Goal: Information Seeking & Learning: Learn about a topic

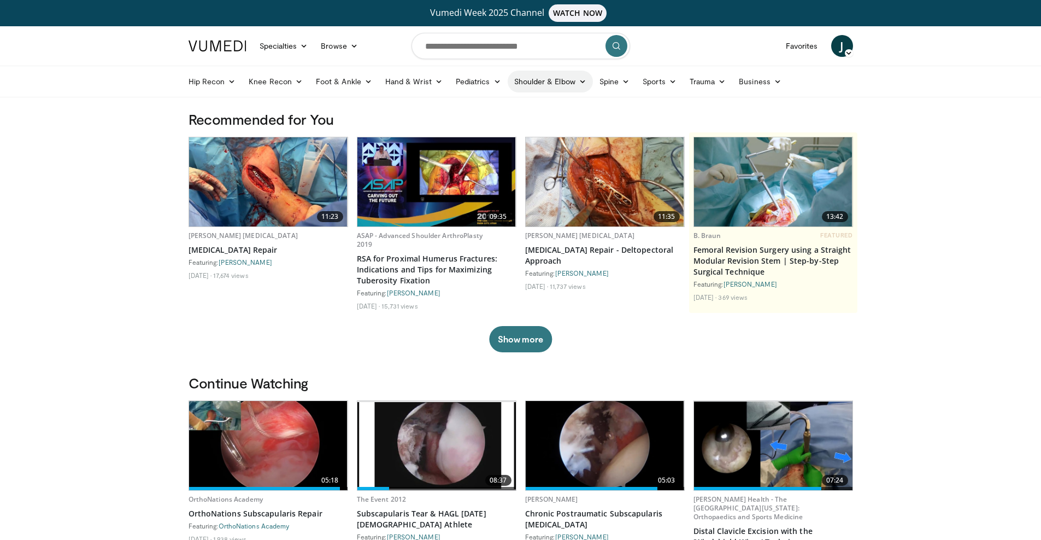
click at [571, 80] on link "Shoulder & Elbow" at bounding box center [550, 82] width 85 height 22
click at [498, 122] on link "Shoulder" at bounding box center [527, 124] width 130 height 17
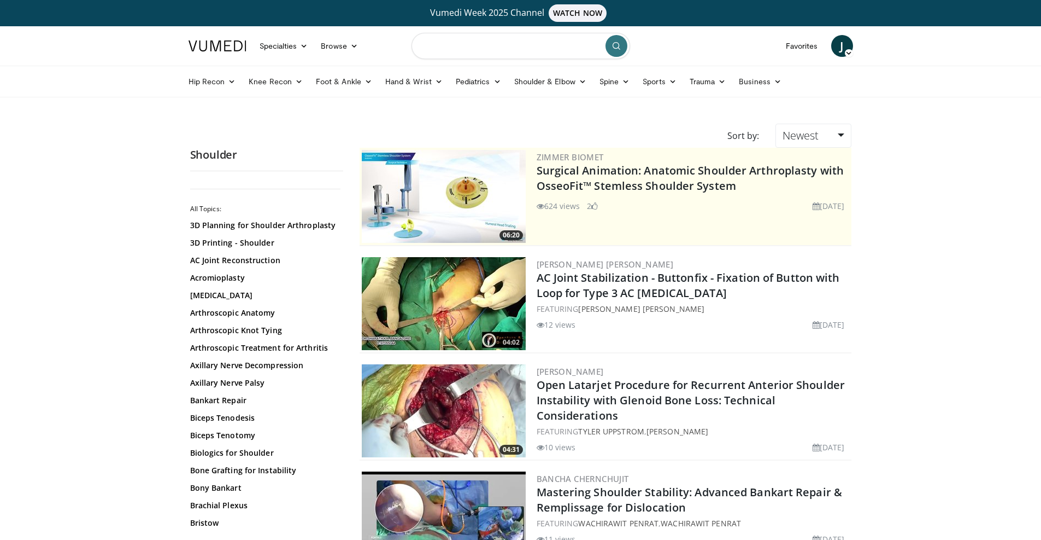
click at [508, 41] on input "Search topics, interventions" at bounding box center [521, 46] width 219 height 26
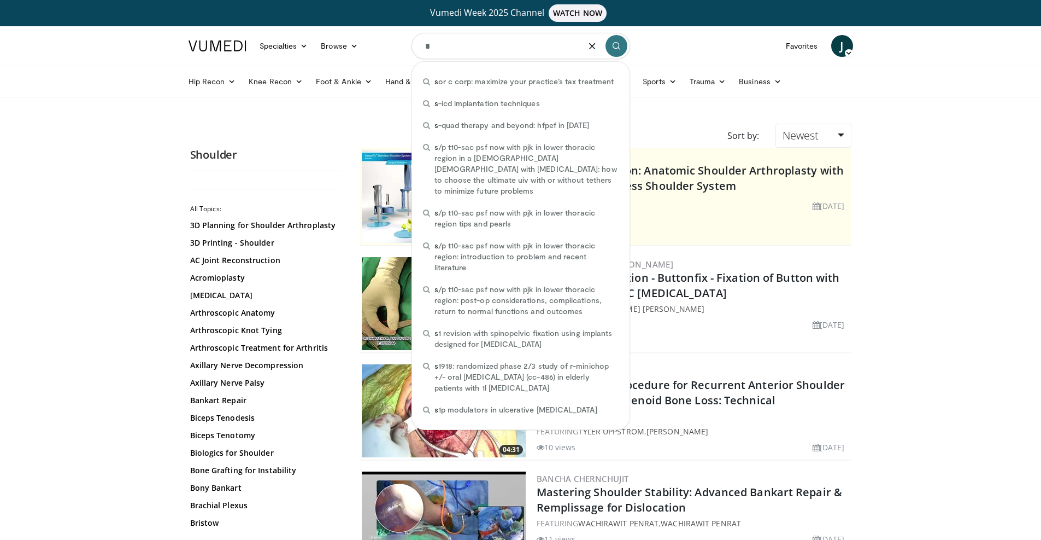
drag, startPoint x: 545, startPoint y: 57, endPoint x: 257, endPoint y: 30, distance: 288.8
click at [225, 30] on nav "Specialties Adult & Family Medicine Allergy, Asthma, Immunology Anesthesiology …" at bounding box center [521, 45] width 678 height 39
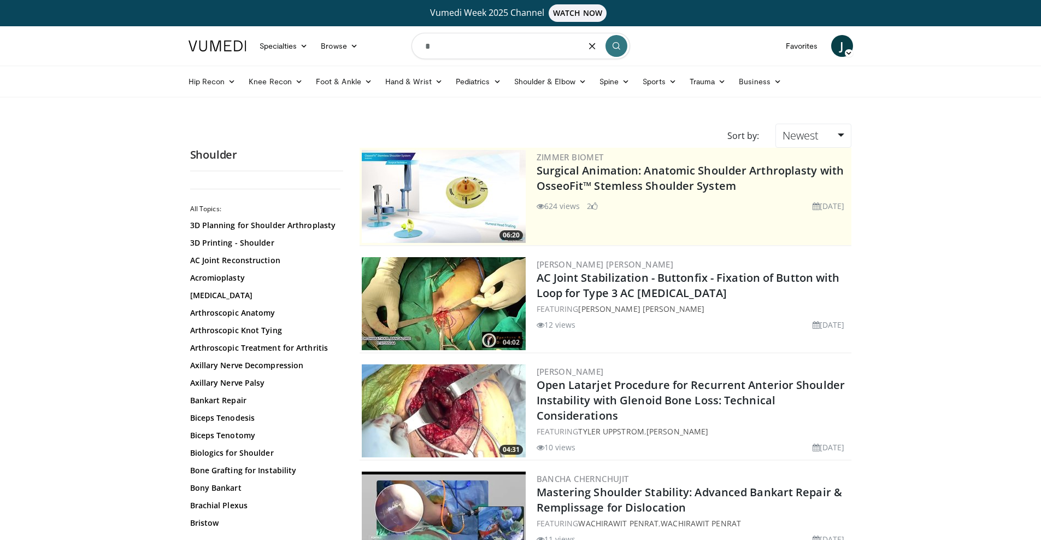
click at [848, 49] on span "J" at bounding box center [842, 46] width 22 height 22
drag, startPoint x: 92, startPoint y: 185, endPoint x: 408, endPoint y: 107, distance: 325.6
click at [450, 49] on input "*" at bounding box center [521, 46] width 219 height 26
type input "*"
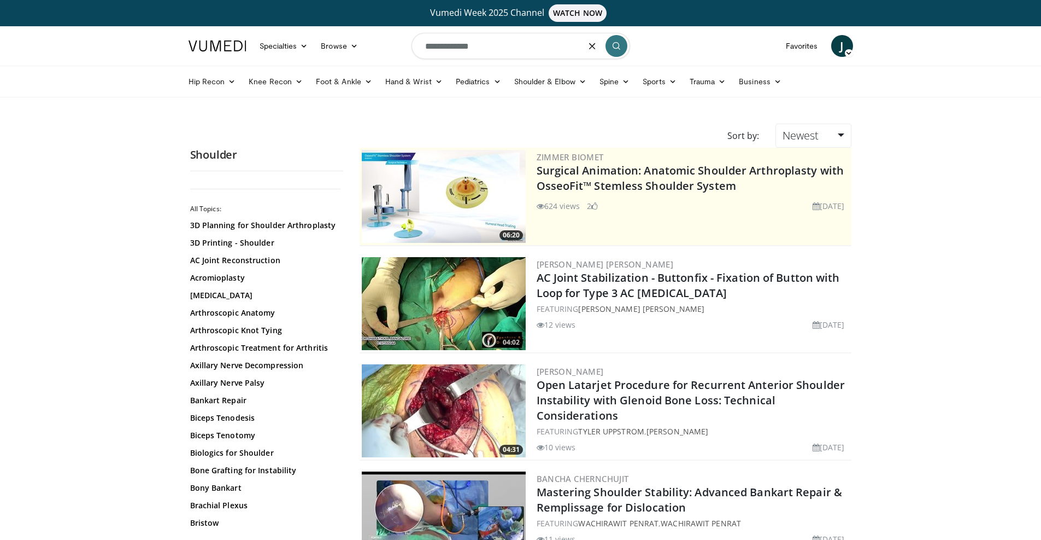
type input "**********"
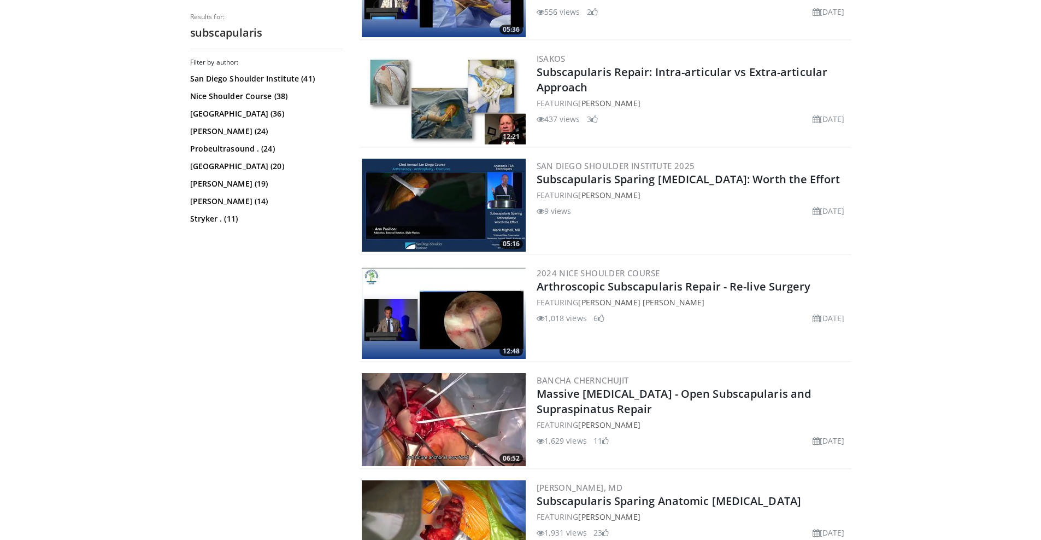
scroll to position [2351, 0]
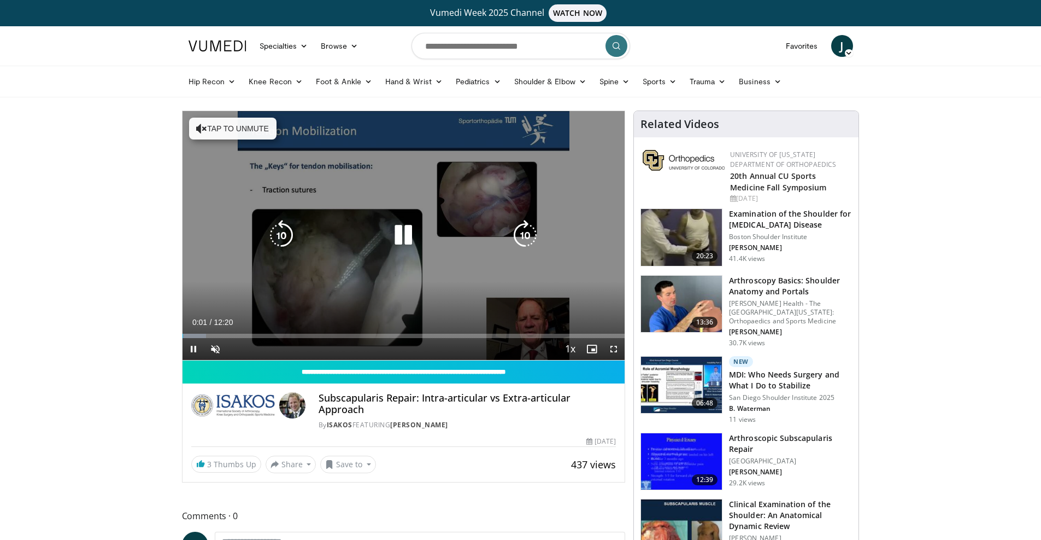
click at [219, 130] on button "Tap to unmute" at bounding box center [232, 129] width 87 height 22
click at [616, 347] on span "Video Player" at bounding box center [614, 349] width 22 height 22
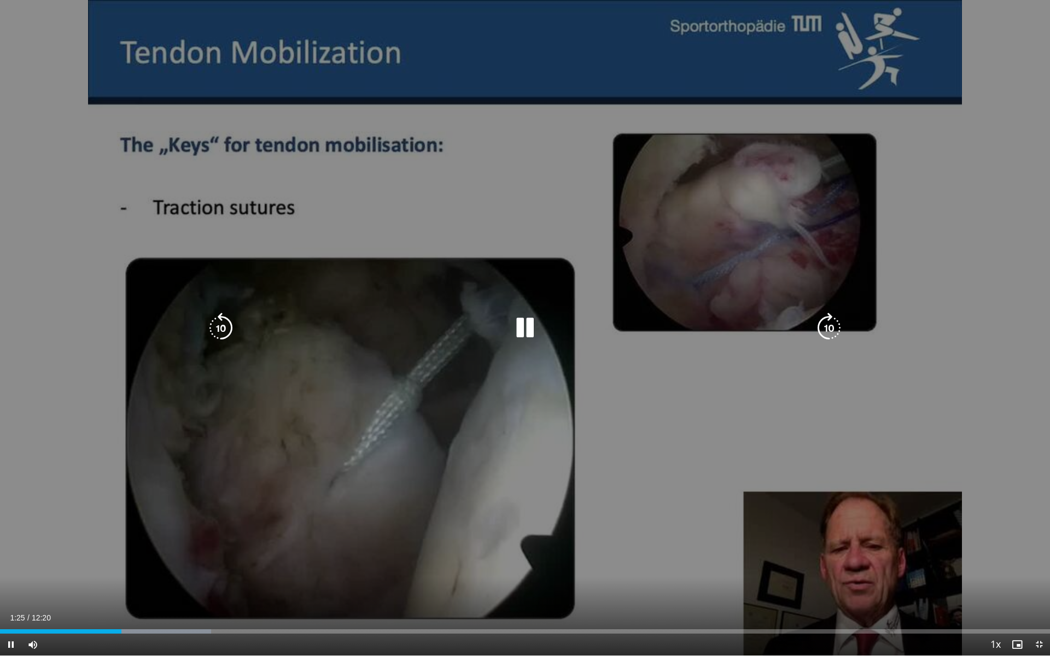
click at [517, 330] on icon "Video Player" at bounding box center [524, 328] width 31 height 31
click at [522, 324] on icon "Video Player" at bounding box center [524, 328] width 31 height 31
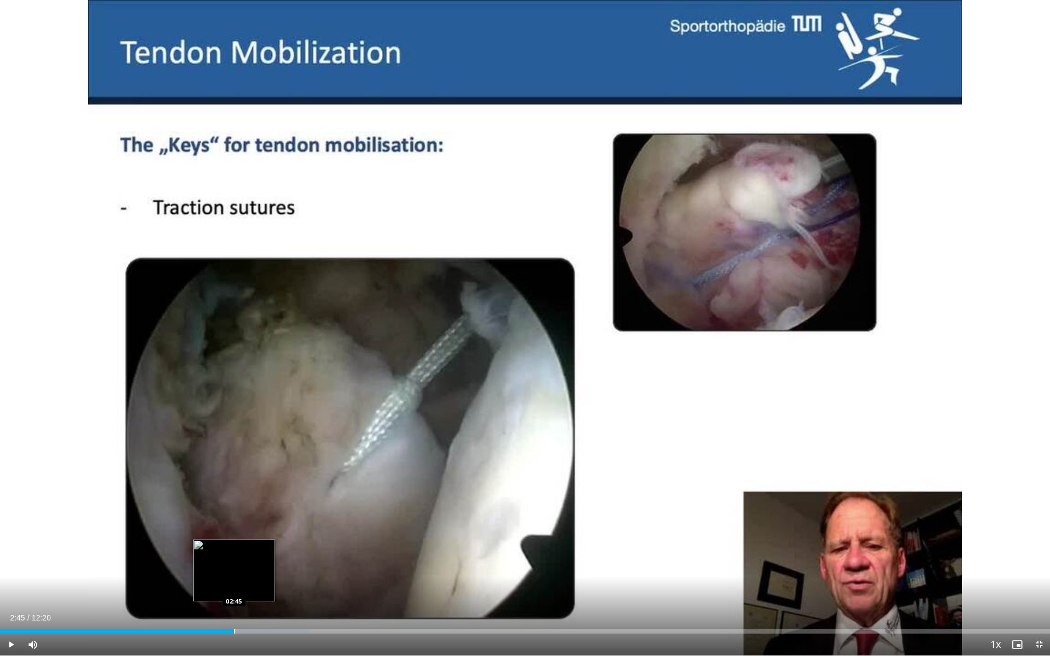
click at [234, 539] on div "Loaded : 29.46% 02:36 02:45" at bounding box center [525, 628] width 1050 height 10
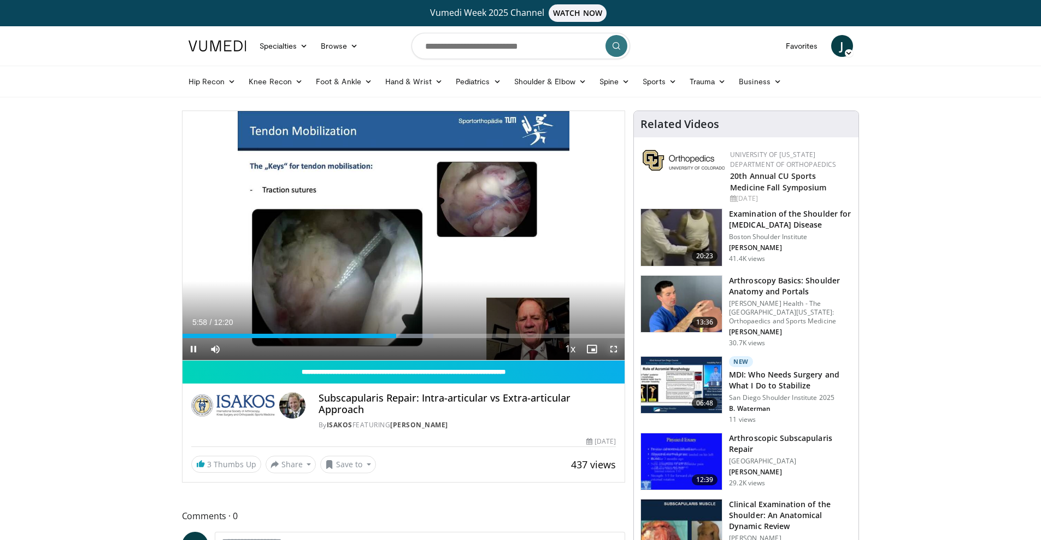
drag, startPoint x: 615, startPoint y: 346, endPoint x: 613, endPoint y: 441, distance: 95.1
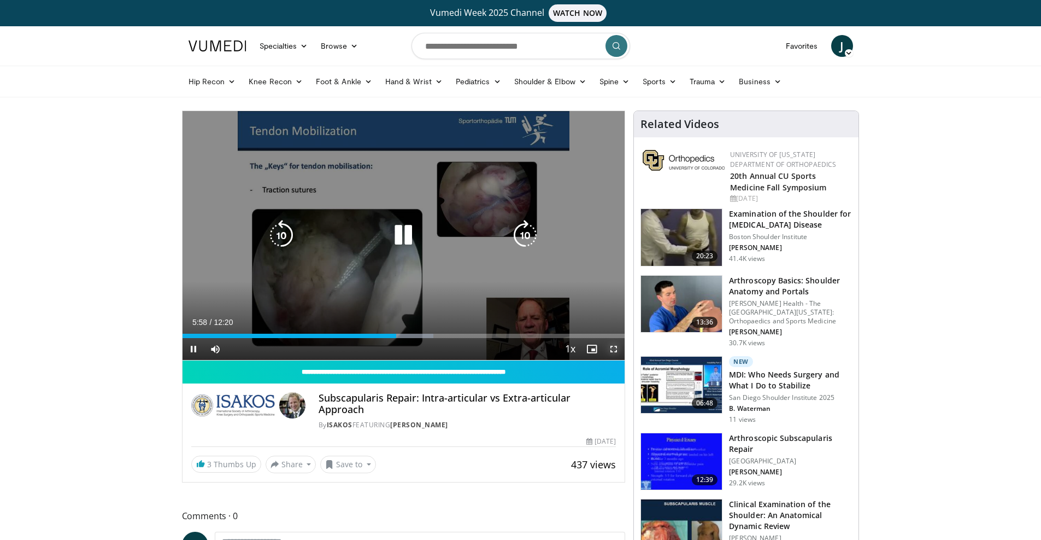
click at [614, 345] on span "Video Player" at bounding box center [614, 349] width 22 height 22
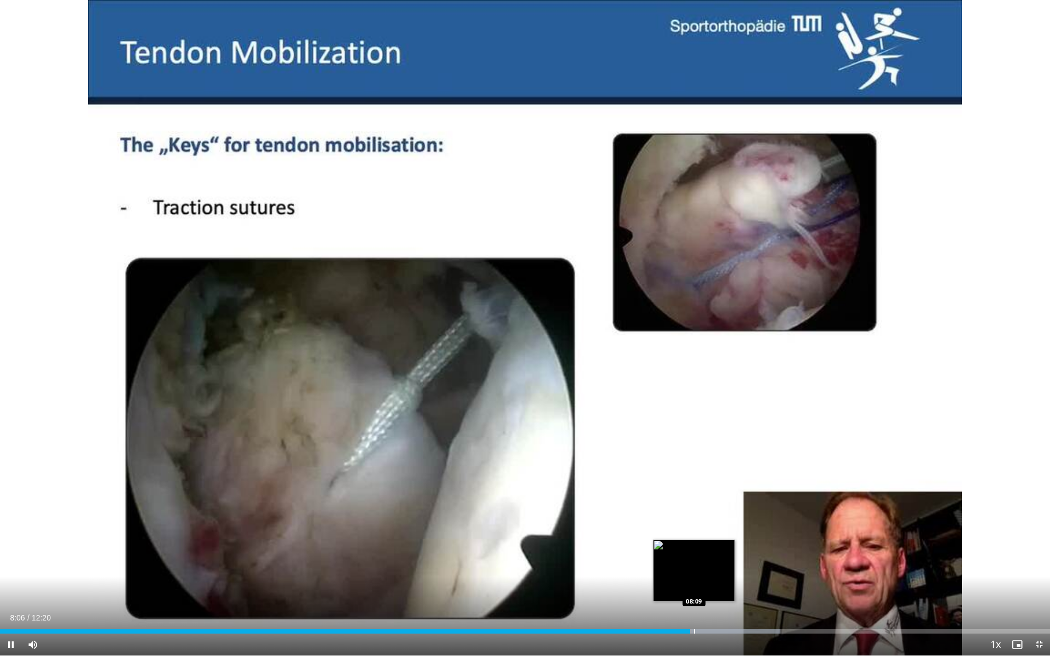
click at [693, 539] on div "Loaded : 74.34% 08:06 08:09" at bounding box center [525, 631] width 1050 height 4
click at [701, 539] on div "Progress Bar" at bounding box center [701, 631] width 1 height 4
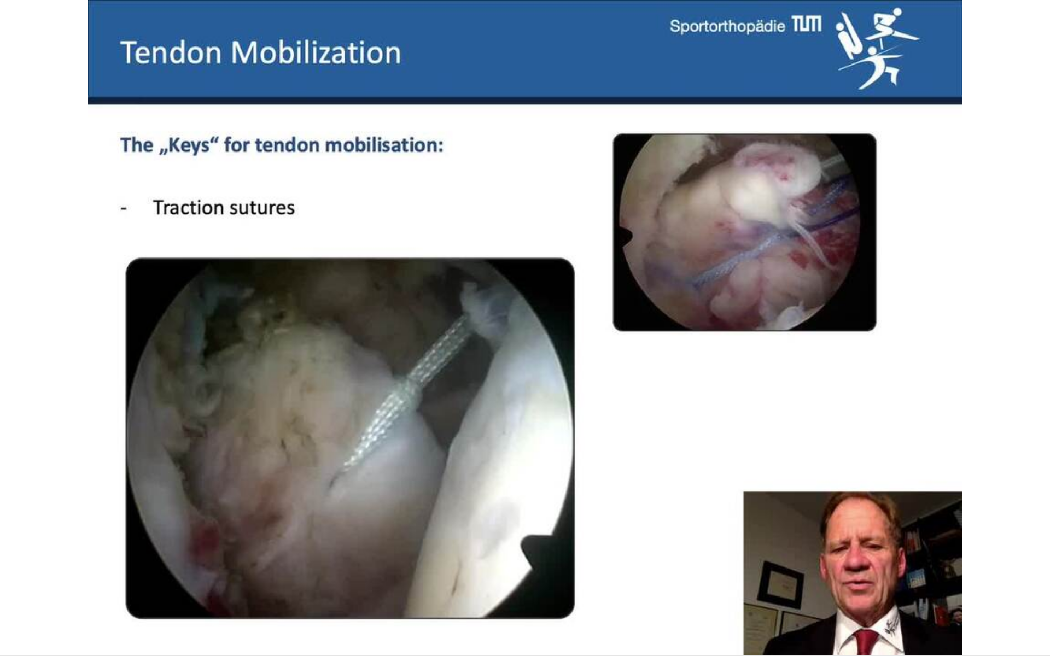
click at [708, 539] on div "10 seconds Tap to unmute" at bounding box center [525, 327] width 1050 height 655
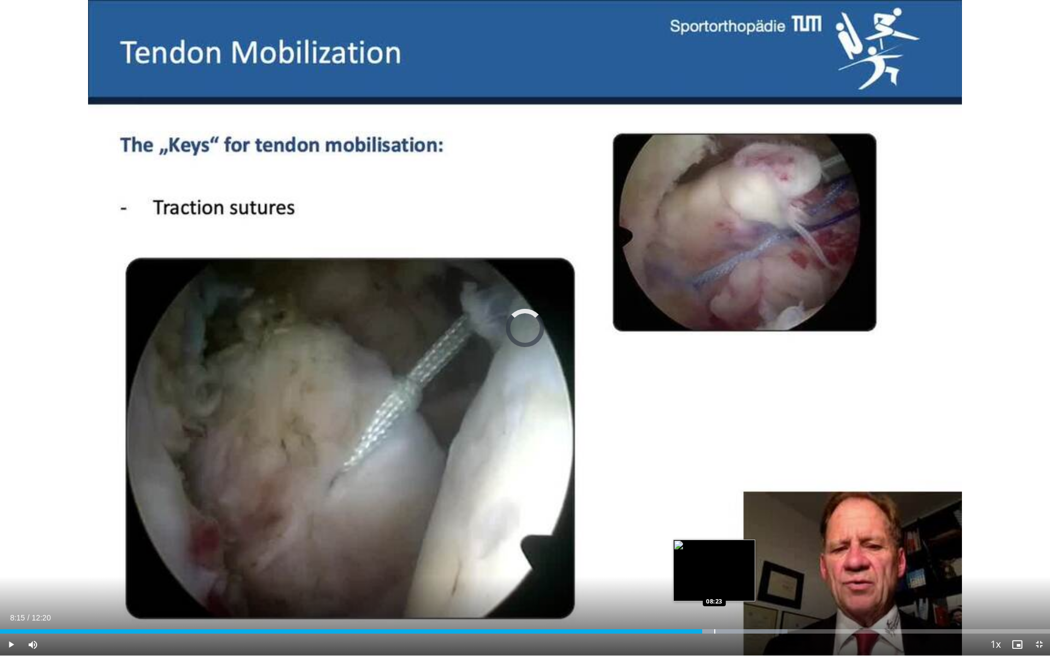
click at [714, 539] on div "Progress Bar" at bounding box center [714, 631] width 1 height 4
drag, startPoint x: 721, startPoint y: 630, endPoint x: 728, endPoint y: 630, distance: 7.1
click at [724, 539] on div "Loaded : 75.01% 08:28 08:28" at bounding box center [525, 631] width 1050 height 4
click at [740, 539] on div "Progress Bar" at bounding box center [740, 631] width 1 height 4
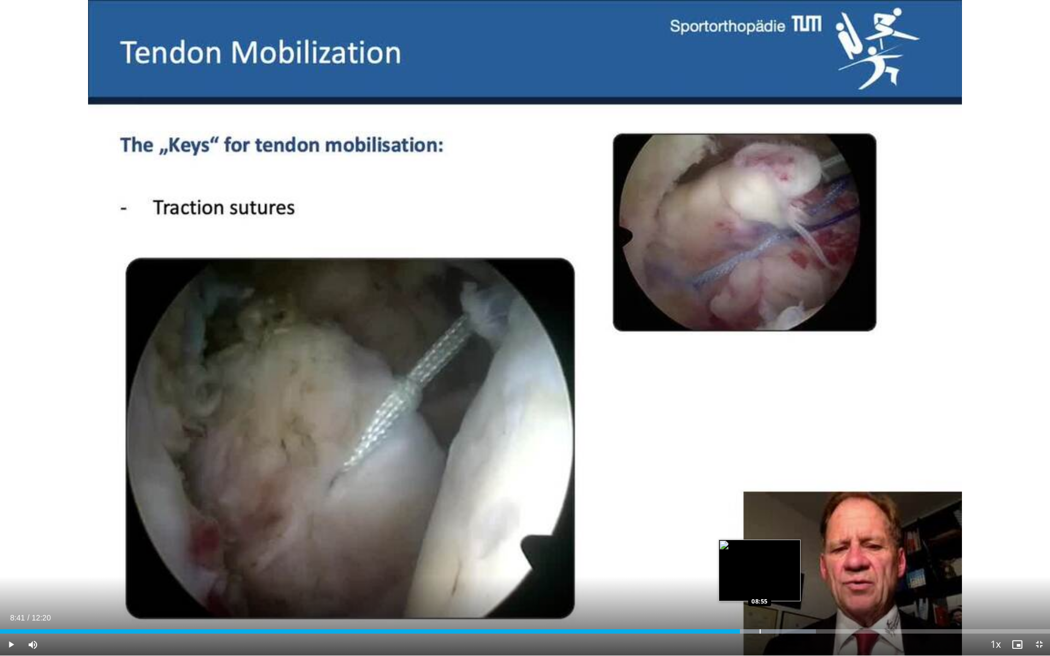
drag, startPoint x: 760, startPoint y: 630, endPoint x: 766, endPoint y: 630, distance: 5.5
click at [761, 539] on div "Loaded : 77.69% 08:41 08:55" at bounding box center [525, 631] width 1050 height 4
drag, startPoint x: 779, startPoint y: 630, endPoint x: 795, endPoint y: 630, distance: 15.9
click at [782, 539] on div "Loaded : 77.69% 08:57 09:08" at bounding box center [525, 631] width 1050 height 4
click at [766, 539] on div "Progress Bar" at bounding box center [766, 631] width 1 height 4
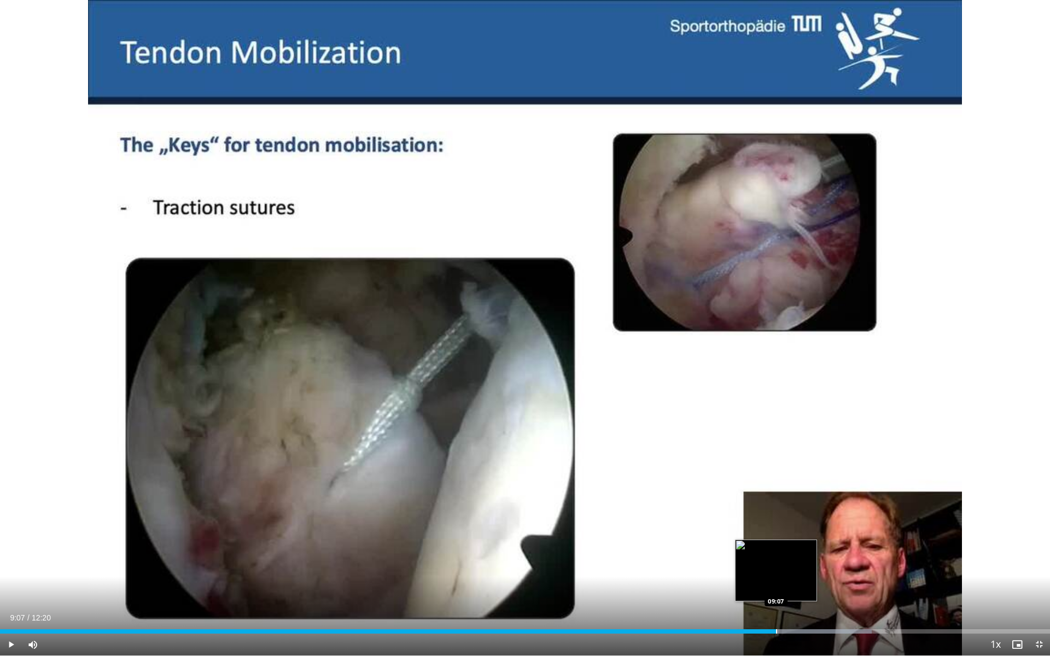
click at [776, 539] on div "Progress Bar" at bounding box center [776, 631] width 1 height 4
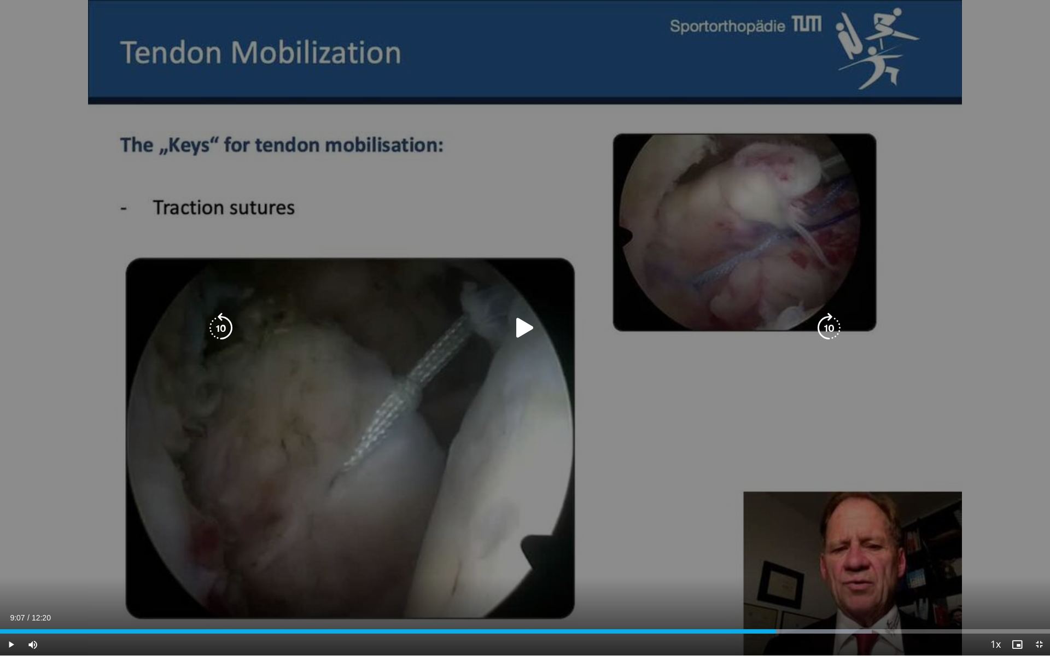
click at [511, 321] on icon "Video Player" at bounding box center [524, 328] width 31 height 31
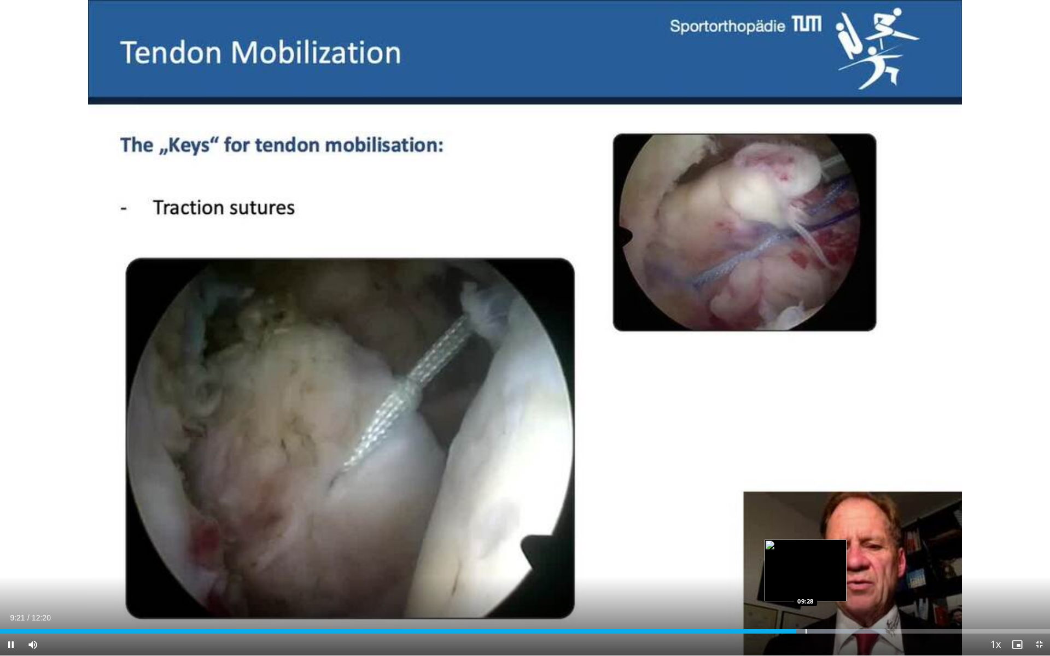
click at [806, 539] on div "Progress Bar" at bounding box center [805, 631] width 1 height 4
click at [818, 539] on div "Progress Bar" at bounding box center [818, 631] width 1 height 4
click at [835, 539] on div "Progress Bar" at bounding box center [835, 631] width 1 height 4
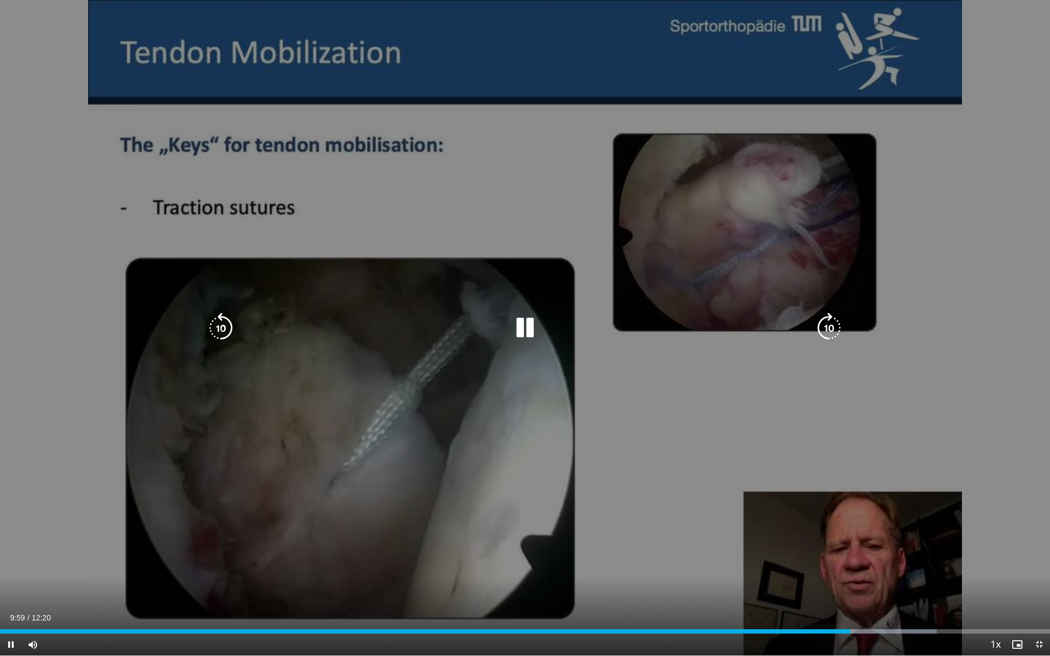
click at [523, 327] on icon "Video Player" at bounding box center [524, 328] width 31 height 31
